Goal: Obtain resource: Download file/media

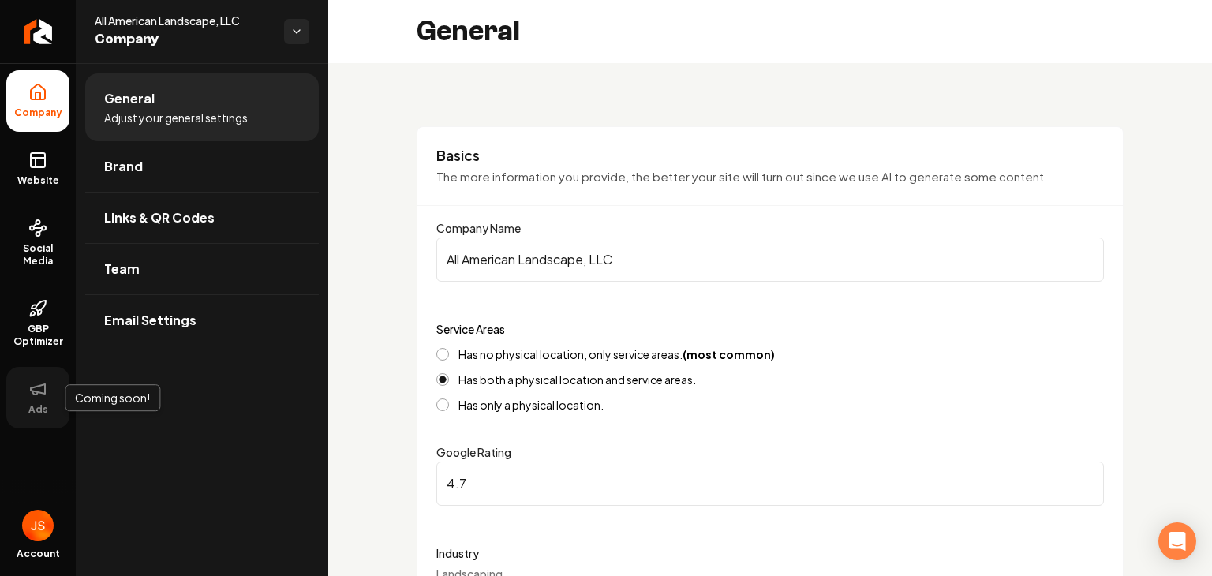
click at [49, 409] on span "Ads" at bounding box center [38, 409] width 32 height 13
click at [180, 222] on span "Links & QR Codes" at bounding box center [159, 217] width 110 height 19
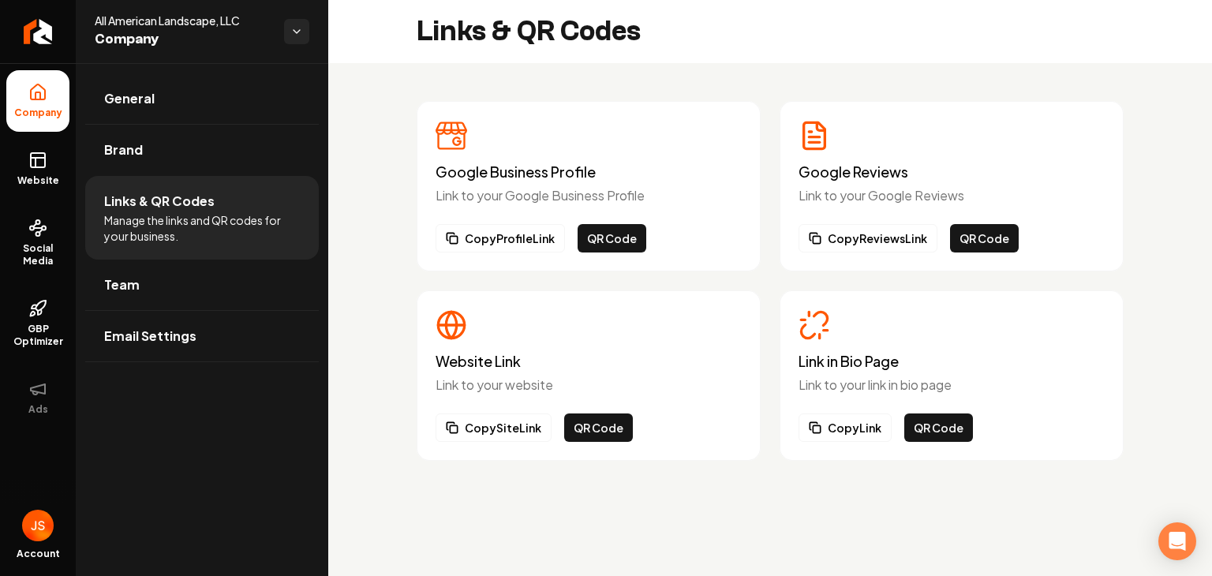
click at [1095, 237] on div "Copy Reviews Link QR Code" at bounding box center [951, 238] width 306 height 28
click at [991, 234] on button "QR Code" at bounding box center [984, 238] width 69 height 28
click at [981, 240] on button "QR Code" at bounding box center [984, 238] width 69 height 28
click at [956, 428] on button "QR Code" at bounding box center [938, 427] width 69 height 28
click at [607, 430] on button "QR Code" at bounding box center [598, 427] width 69 height 28
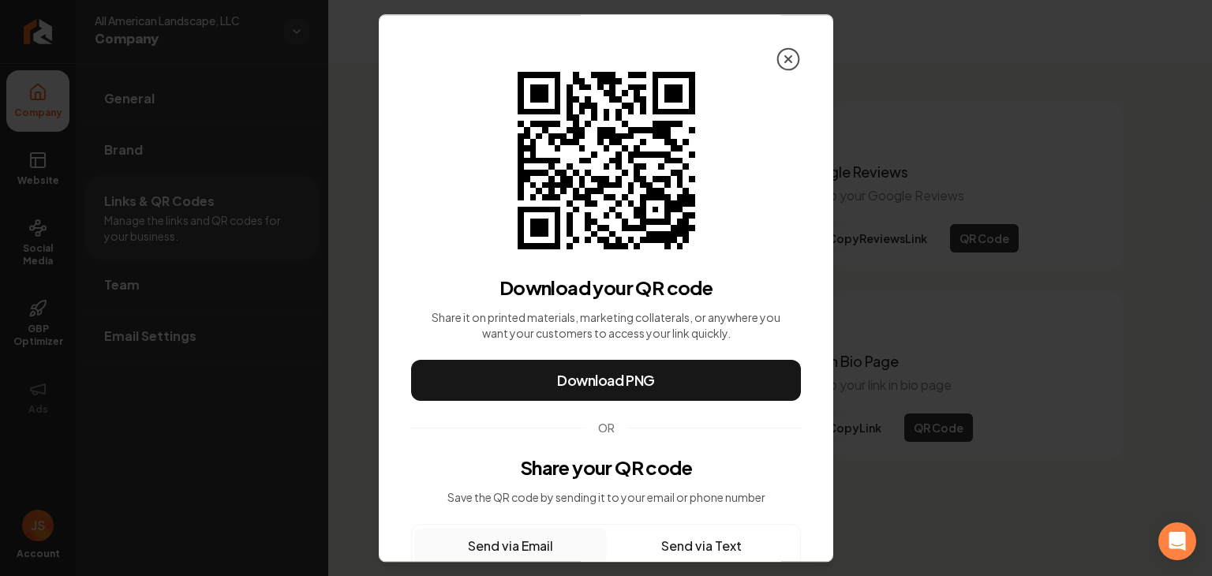
click at [776, 63] on icon at bounding box center [788, 59] width 25 height 25
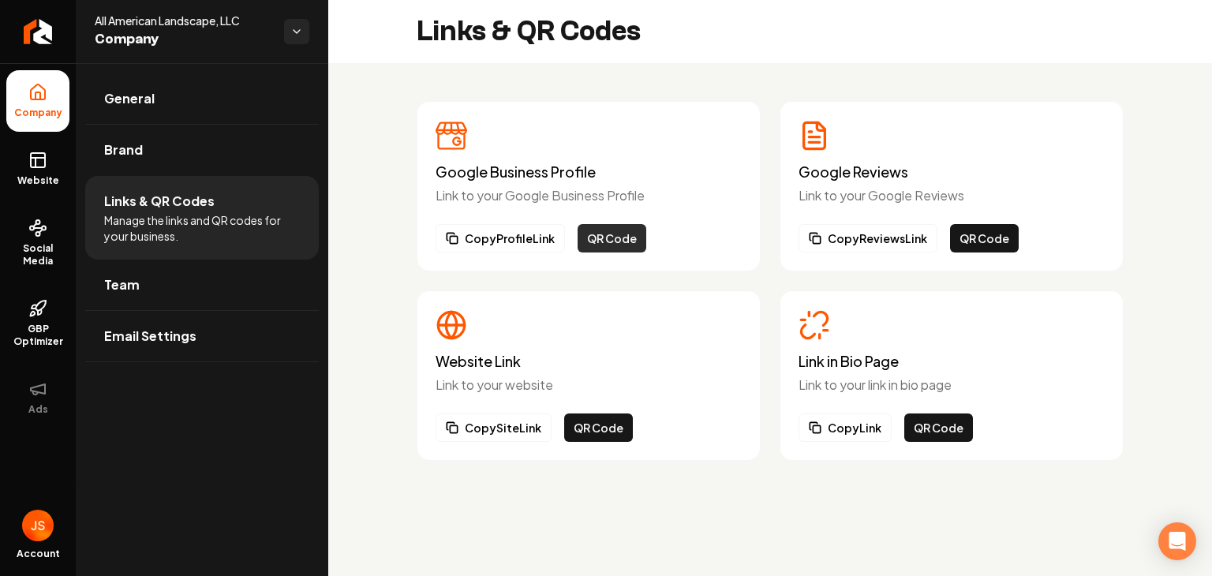
click at [633, 234] on button "QR Code" at bounding box center [612, 238] width 69 height 28
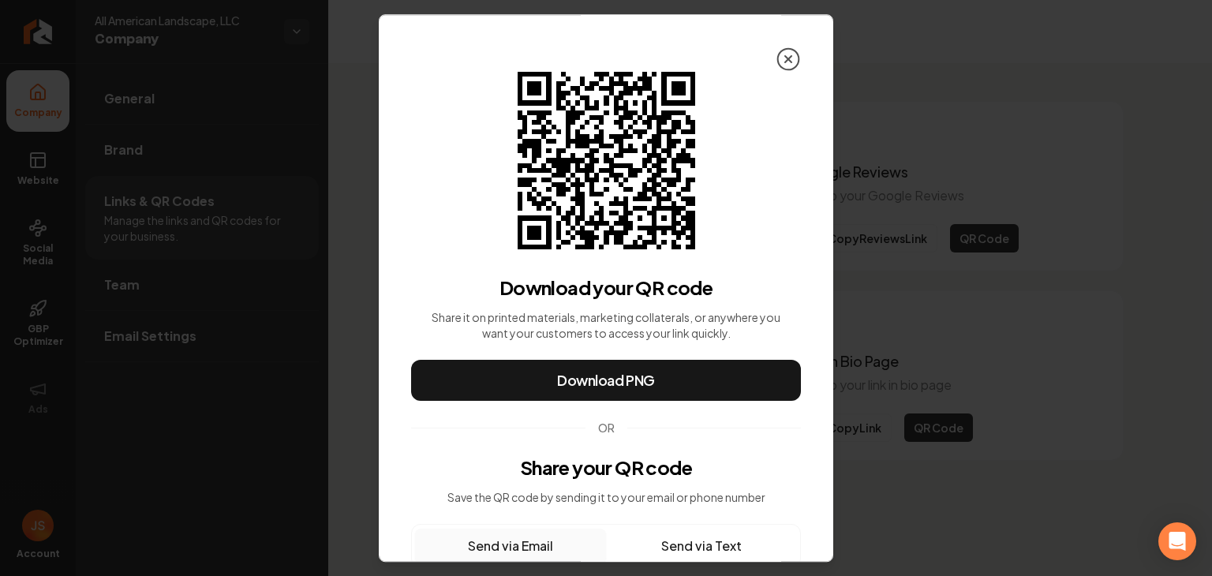
click at [785, 57] on icon at bounding box center [788, 59] width 6 height 6
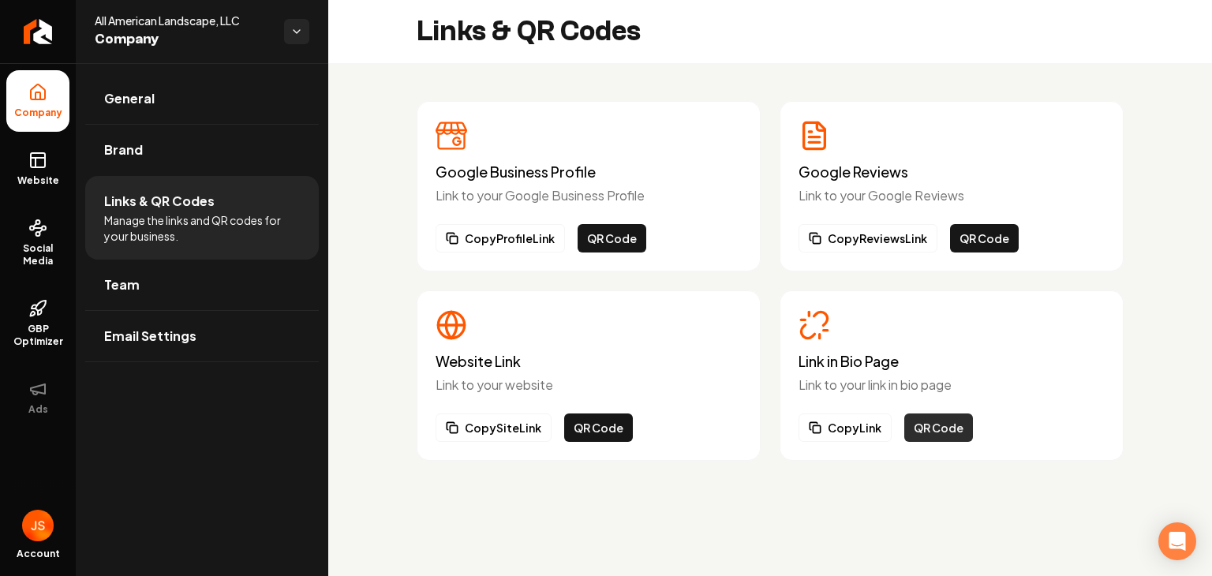
click at [919, 439] on button "QR Code" at bounding box center [938, 427] width 69 height 28
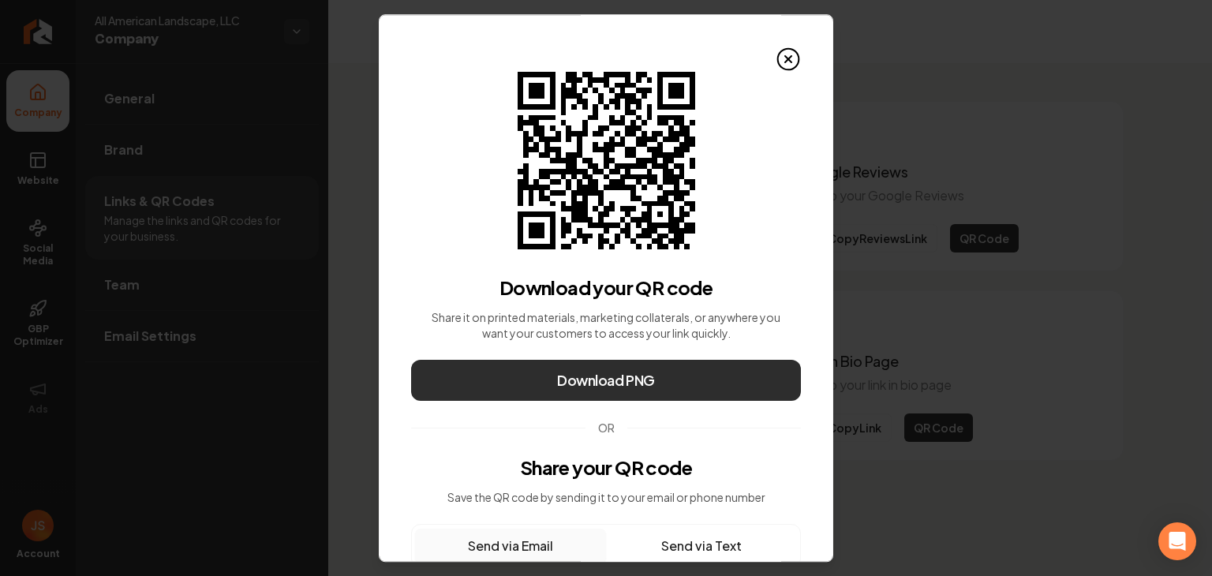
click at [641, 379] on span "Download PNG" at bounding box center [606, 380] width 98 height 22
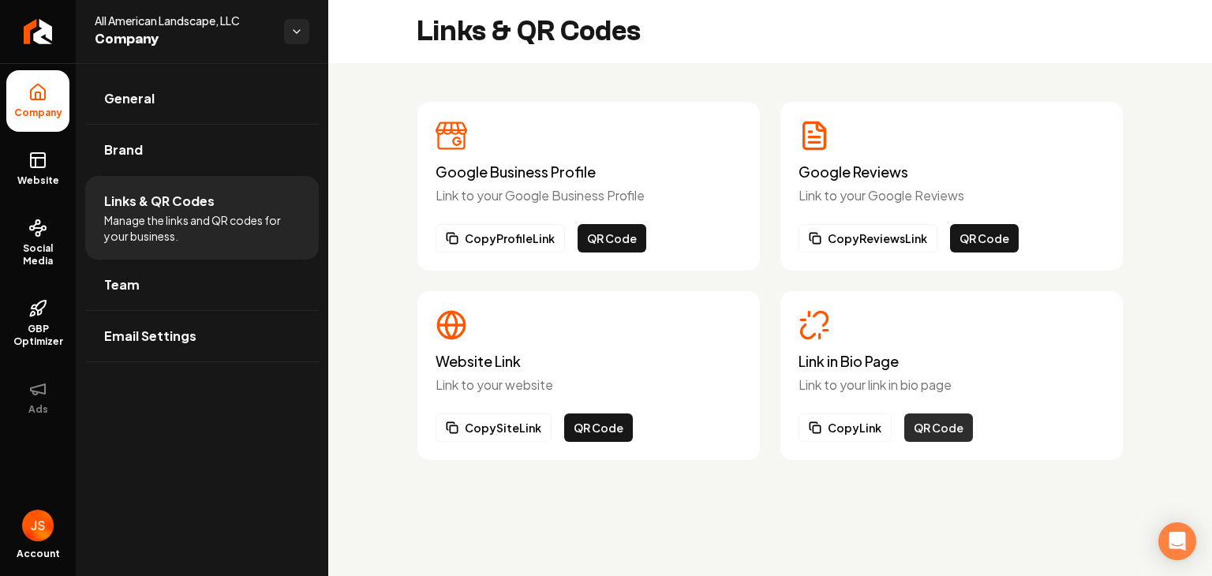
click at [930, 428] on button "QR Code" at bounding box center [938, 427] width 69 height 28
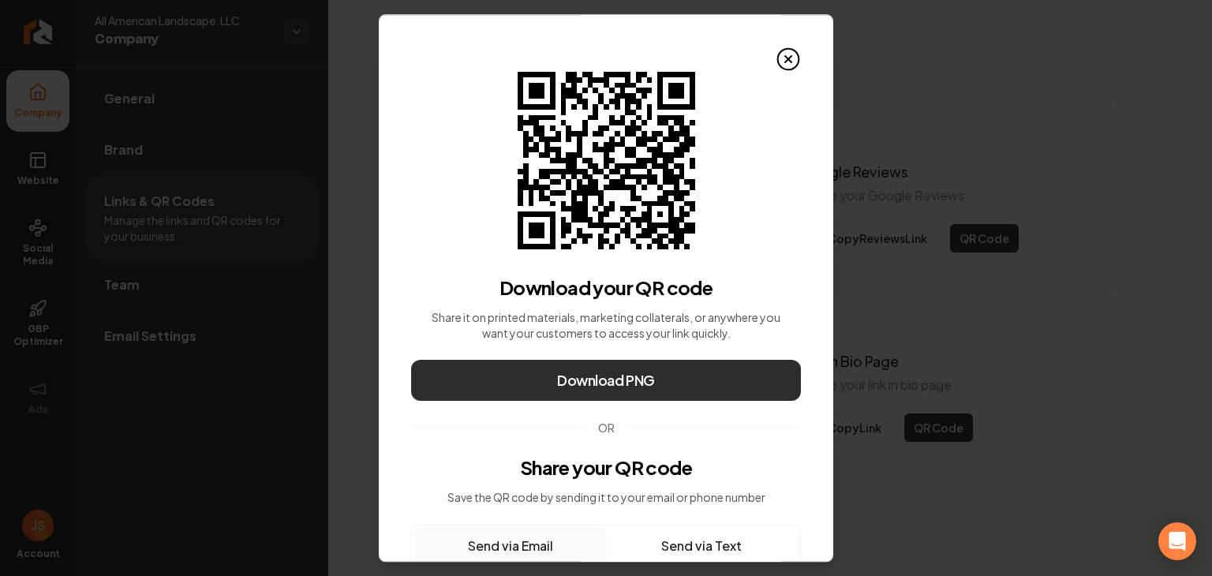
click at [664, 380] on button "Download PNG" at bounding box center [606, 380] width 390 height 41
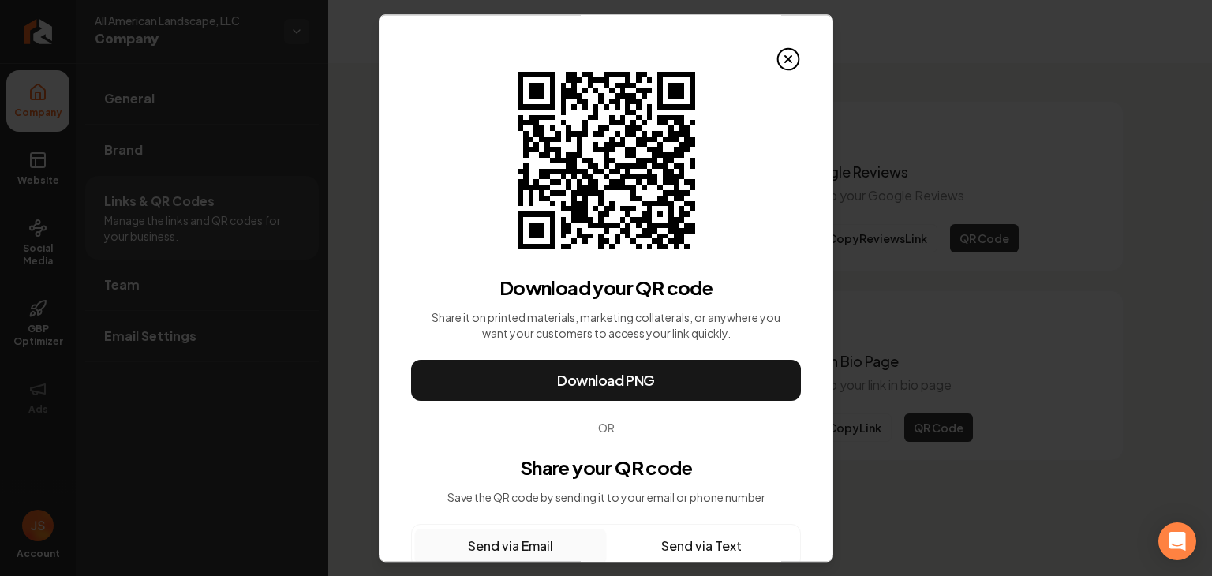
click at [776, 49] on icon at bounding box center [788, 59] width 25 height 25
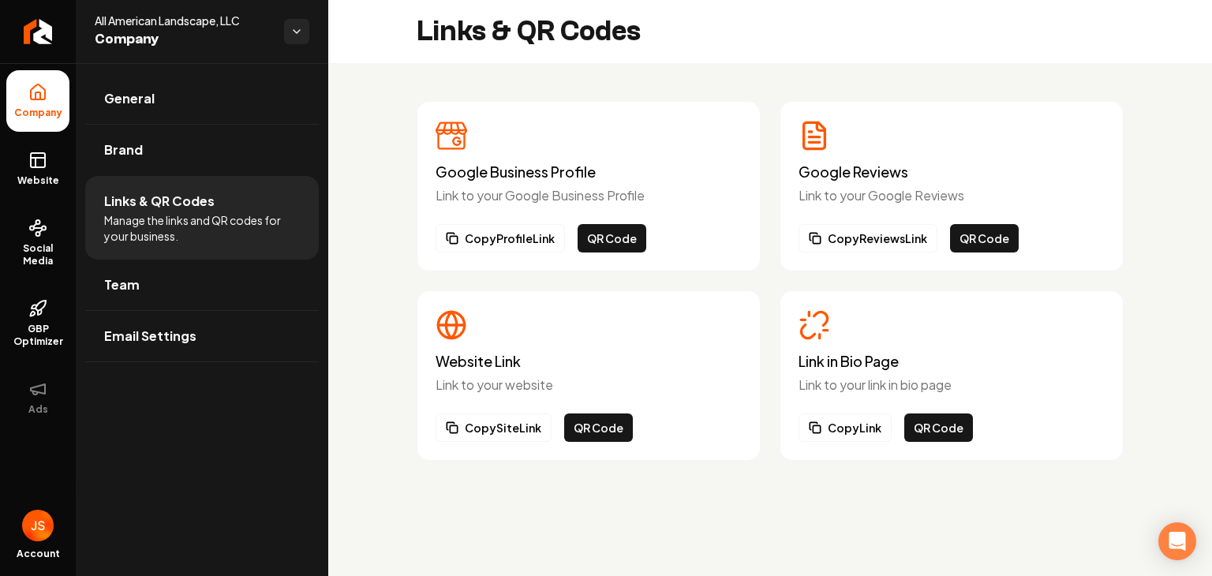
click at [69, 105] on ul "Company Website Social Media GBP Optimizer Ads" at bounding box center [38, 249] width 76 height 372
click at [76, 98] on ul "General Brand Links & QR Codes Manage the links and QR codes for your business.…" at bounding box center [202, 217] width 252 height 308
click at [40, 95] on icon at bounding box center [38, 95] width 5 height 7
click at [128, 80] on link "General" at bounding box center [202, 98] width 234 height 50
